Goal: Book appointment/travel/reservation

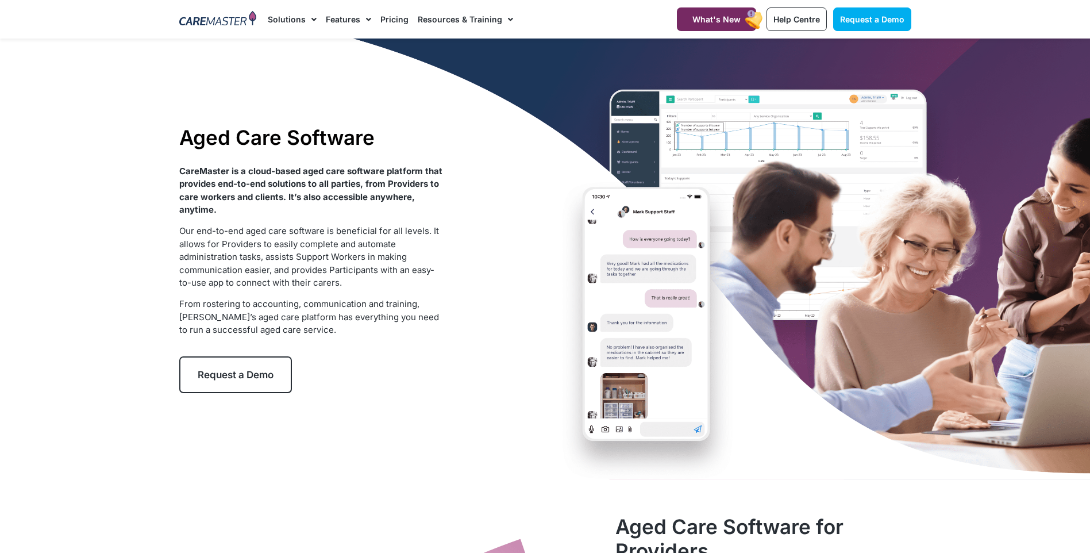
click at [243, 380] on span "Request a Demo" at bounding box center [236, 374] width 76 height 11
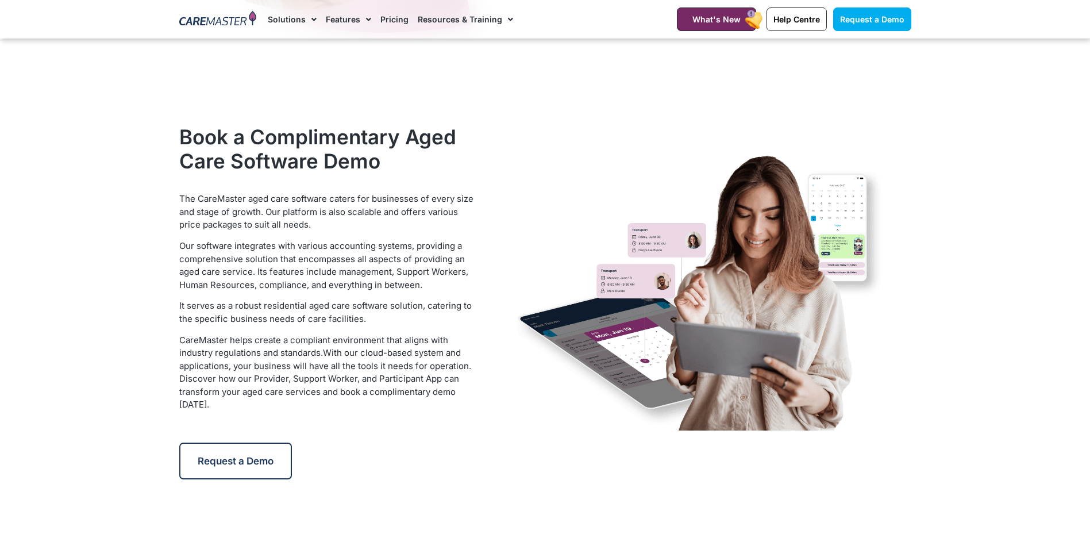
scroll to position [1609, 0]
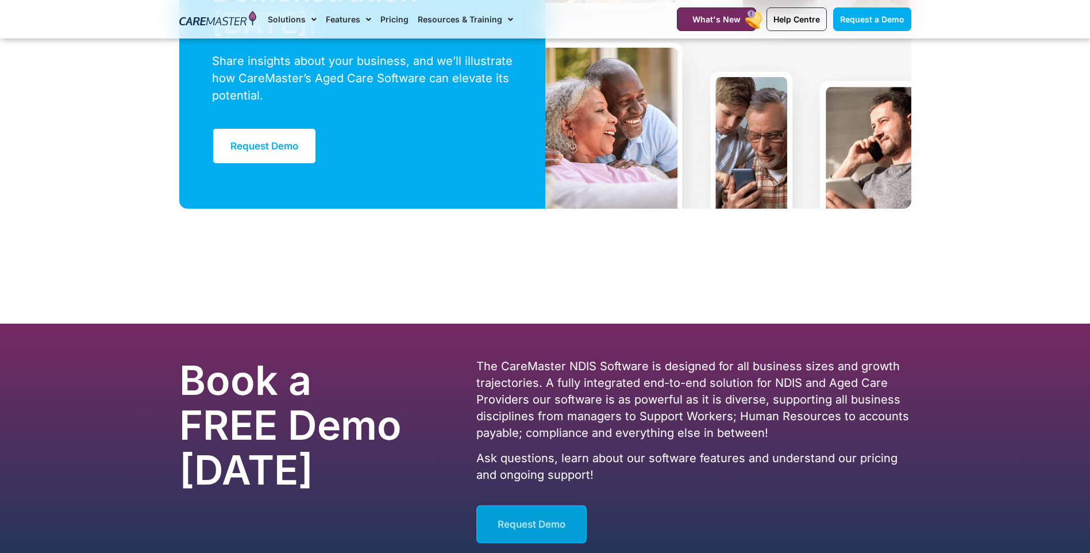
scroll to position [3054, 0]
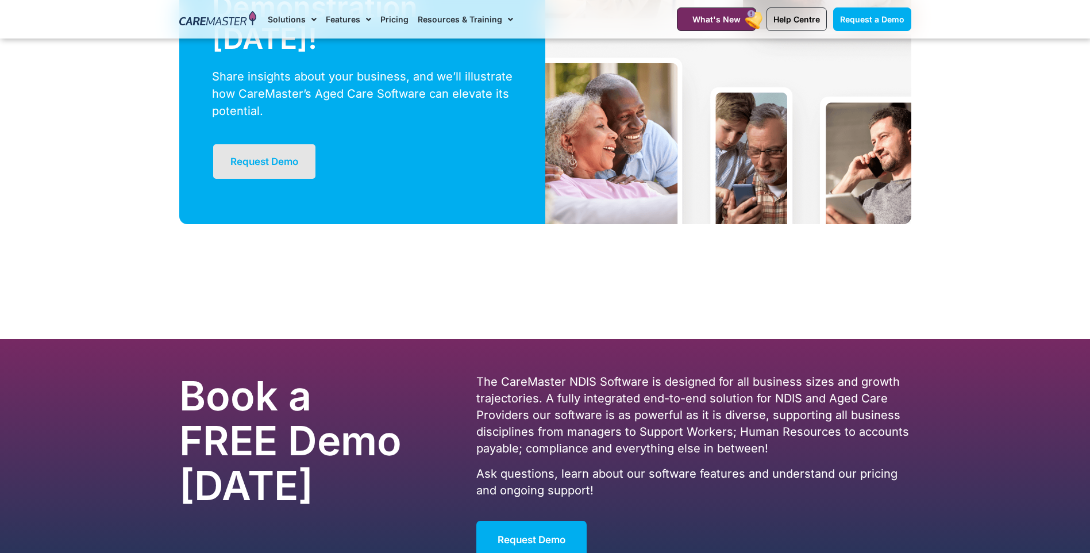
click at [267, 161] on span "Request Demo" at bounding box center [264, 161] width 68 height 11
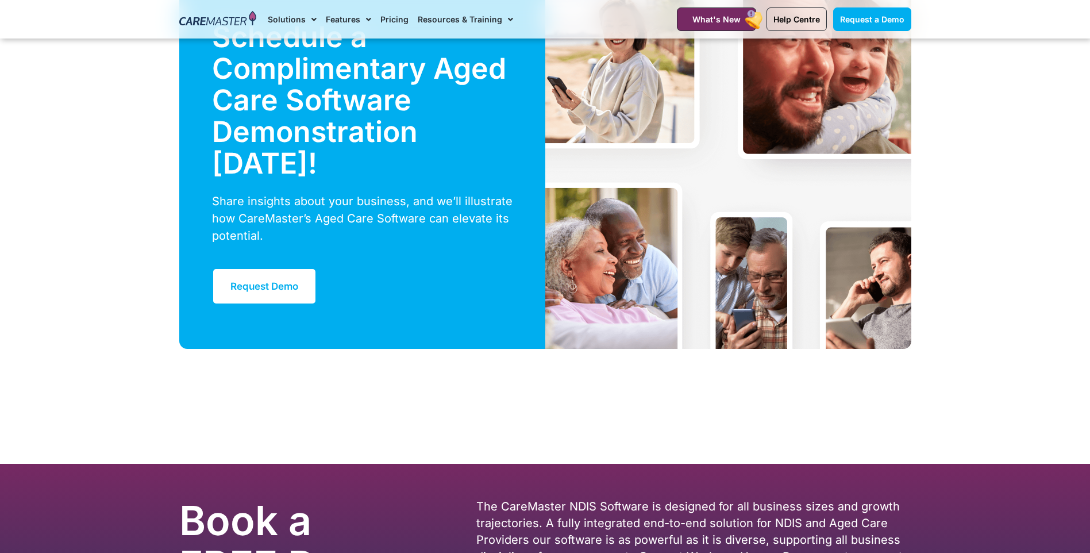
scroll to position [3054, 0]
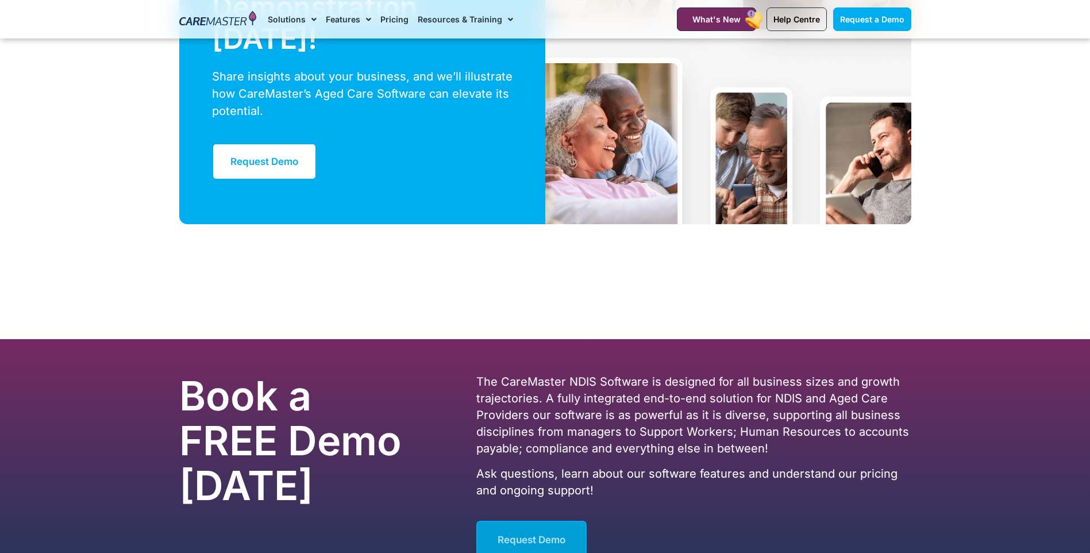
click at [505, 536] on span "Request Demo" at bounding box center [532, 539] width 68 height 11
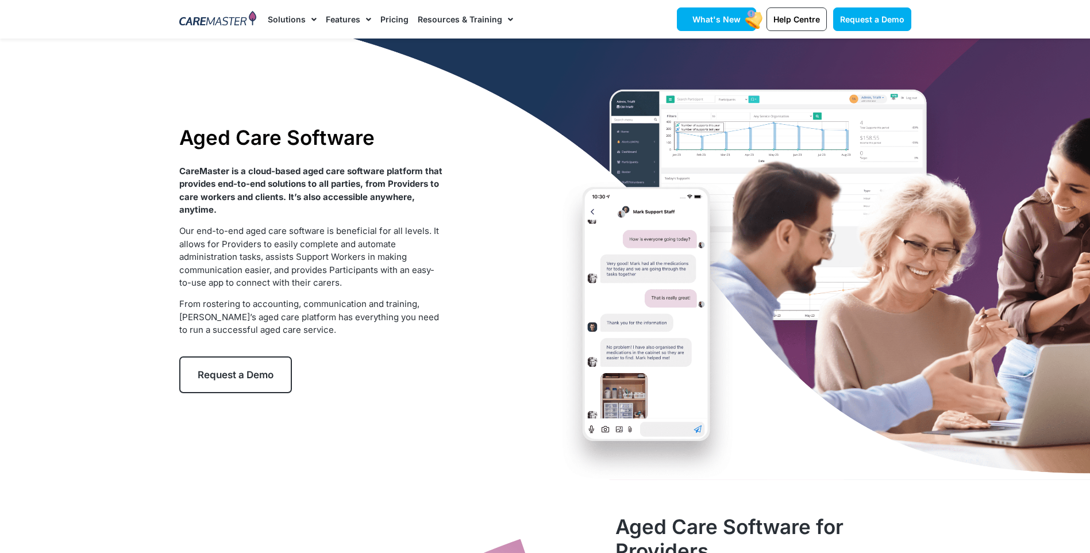
click at [716, 25] on link "What's New" at bounding box center [716, 19] width 79 height 24
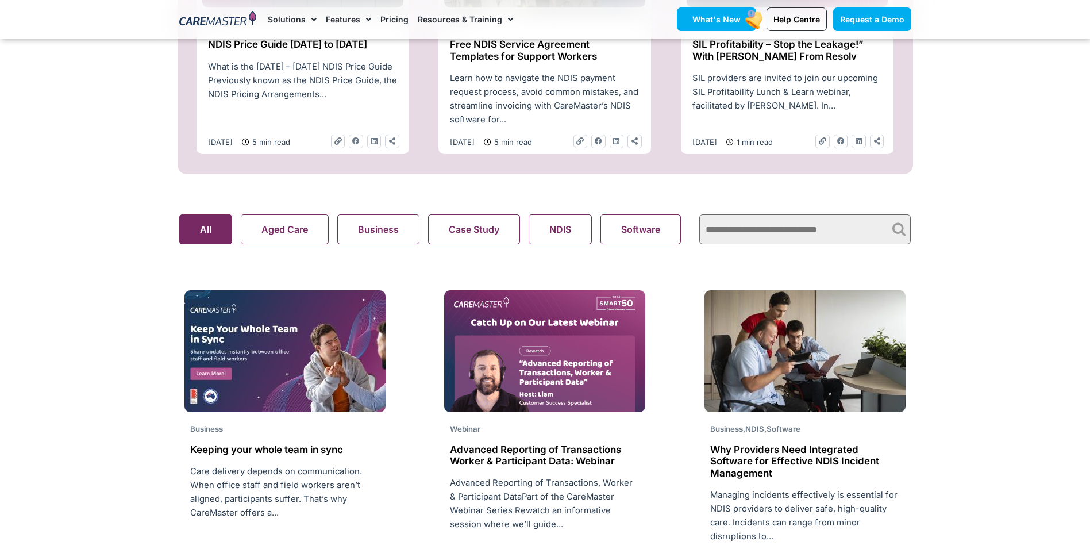
scroll to position [345, 0]
